Goal: Complete application form

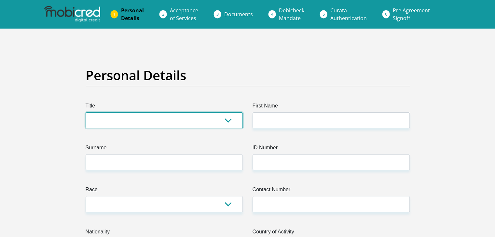
click at [231, 121] on select "Mr Ms Mrs Dr [PERSON_NAME]" at bounding box center [164, 121] width 157 height 16
select select "Mr"
click at [86, 113] on select "Mr Ms Mrs Dr [PERSON_NAME]" at bounding box center [164, 121] width 157 height 16
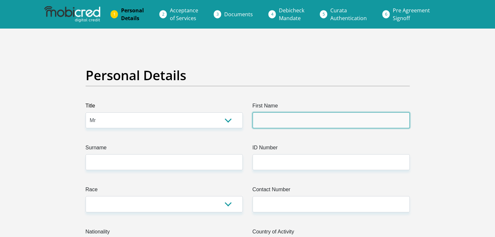
click at [267, 123] on input "First Name" at bounding box center [330, 121] width 157 height 16
type input "Nivesh"
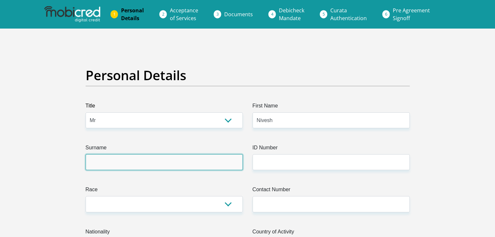
type input "Pahaladh"
type input "0605259957"
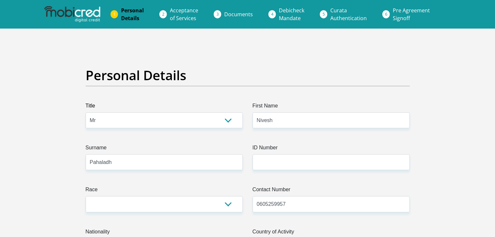
select select "ZAF"
type input "[STREET_ADDRESS]"
type input "Verual"
type input "[GEOGRAPHIC_DATA]"
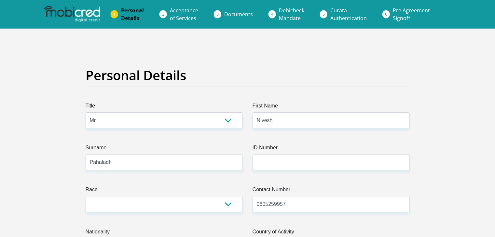
type input "[GEOGRAPHIC_DATA]"
type input "4339"
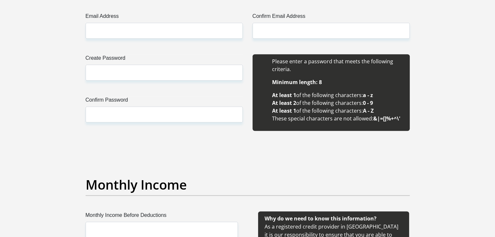
scroll to position [585, 0]
